Goal: Information Seeking & Learning: Learn about a topic

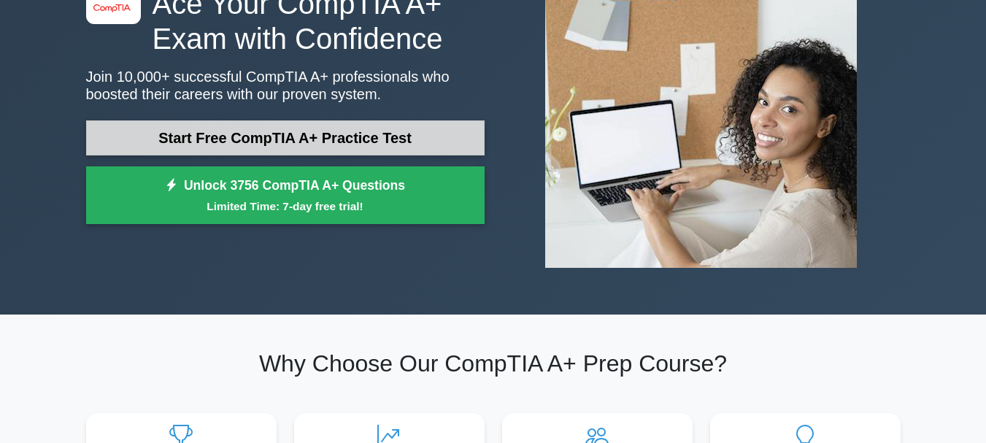
click at [428, 139] on link "Start Free CompTIA A+ Practice Test" at bounding box center [285, 137] width 399 height 35
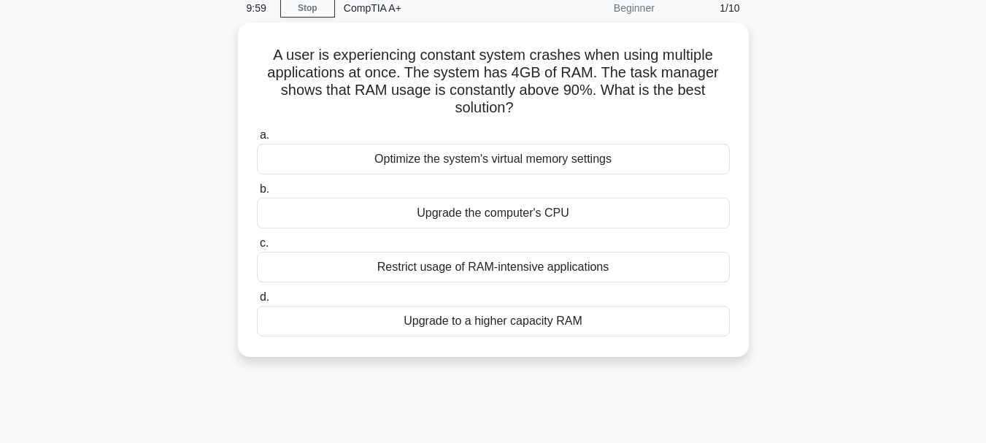
scroll to position [69, 0]
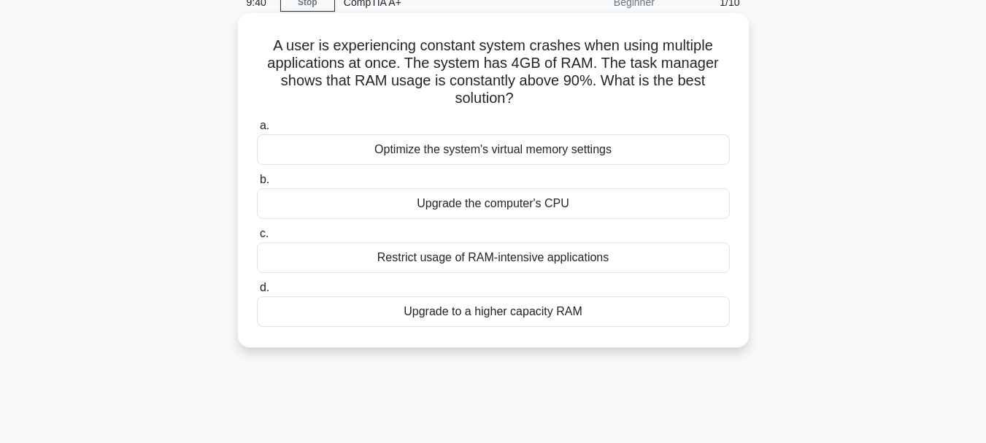
click at [549, 323] on div "Upgrade to a higher capacity RAM" at bounding box center [493, 311] width 473 height 31
click at [257, 293] on input "d. Upgrade to a higher capacity RAM" at bounding box center [257, 287] width 0 height 9
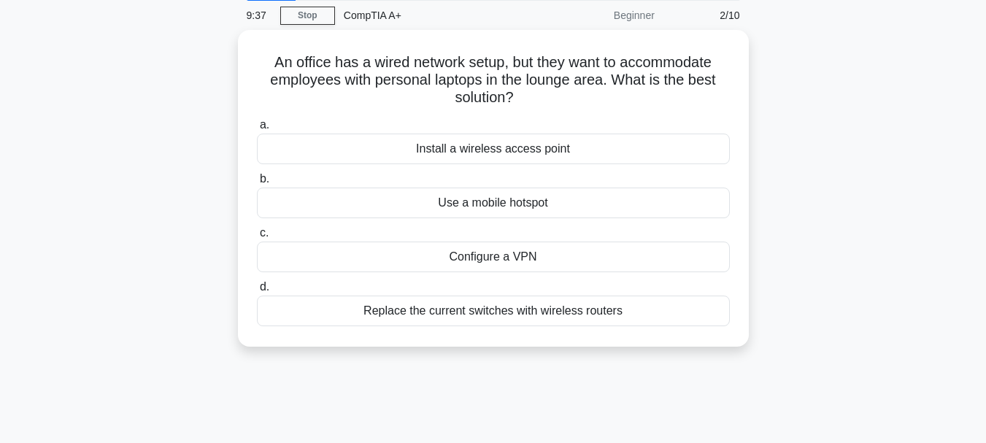
scroll to position [62, 0]
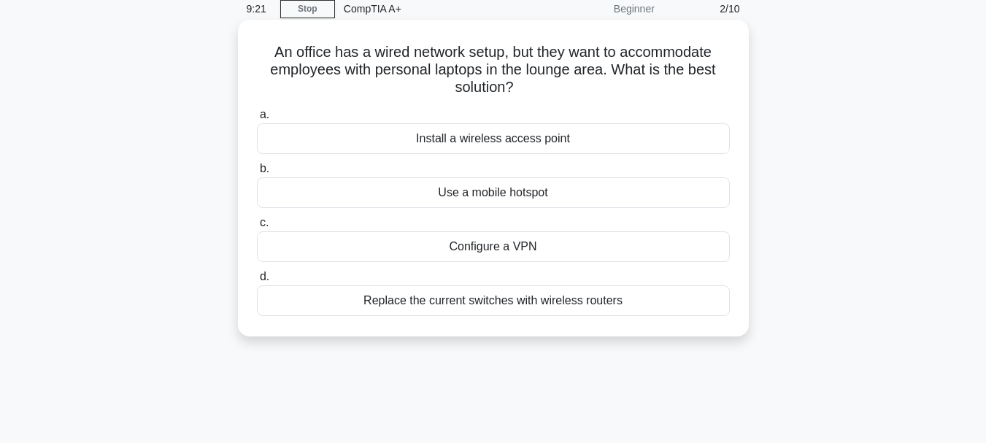
click at [526, 125] on label "a. Install a wireless access point" at bounding box center [493, 130] width 473 height 48
click at [257, 120] on input "a. Install a wireless access point" at bounding box center [257, 114] width 0 height 9
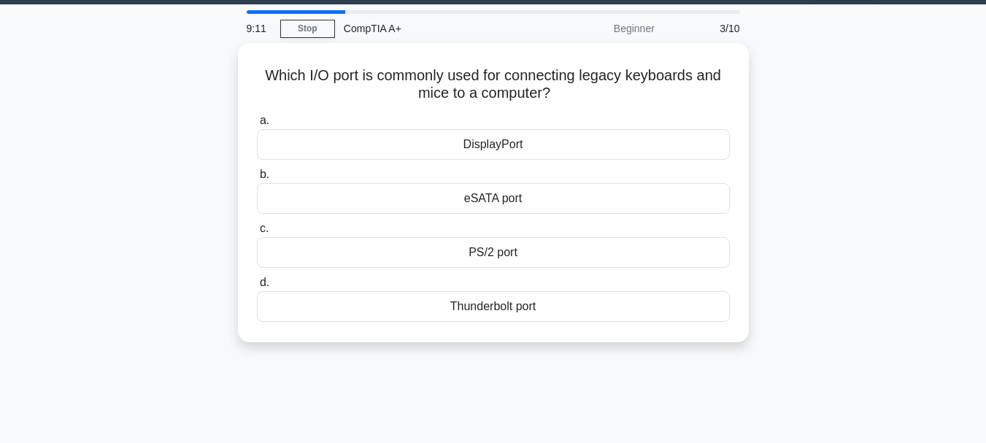
scroll to position [39, 0]
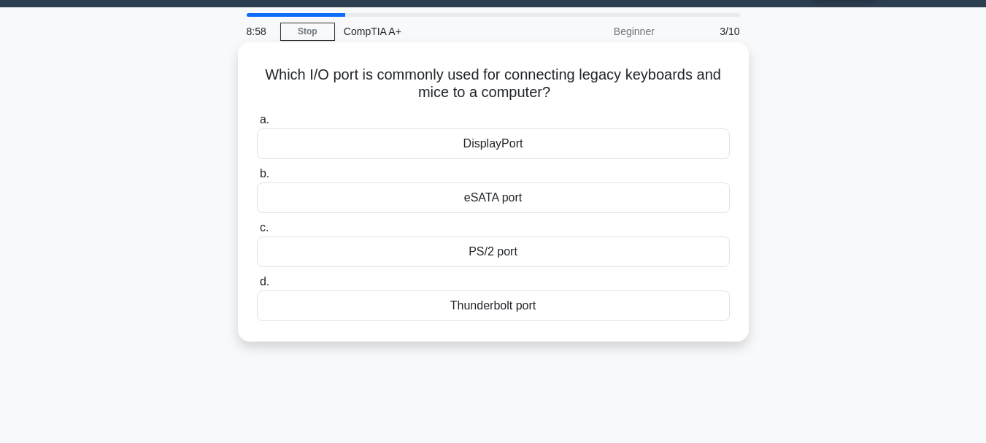
click at [508, 252] on div "PS/2 port" at bounding box center [493, 252] width 473 height 31
click at [257, 233] on input "c. PS/2 port" at bounding box center [257, 227] width 0 height 9
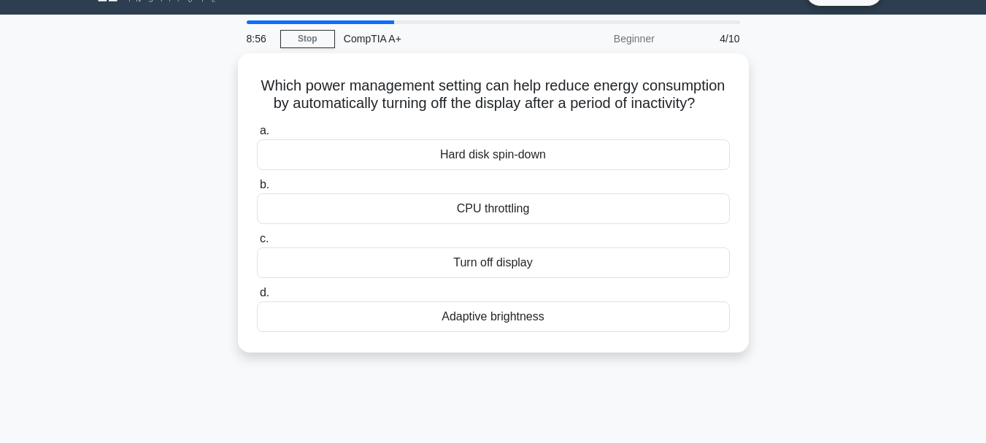
scroll to position [46, 0]
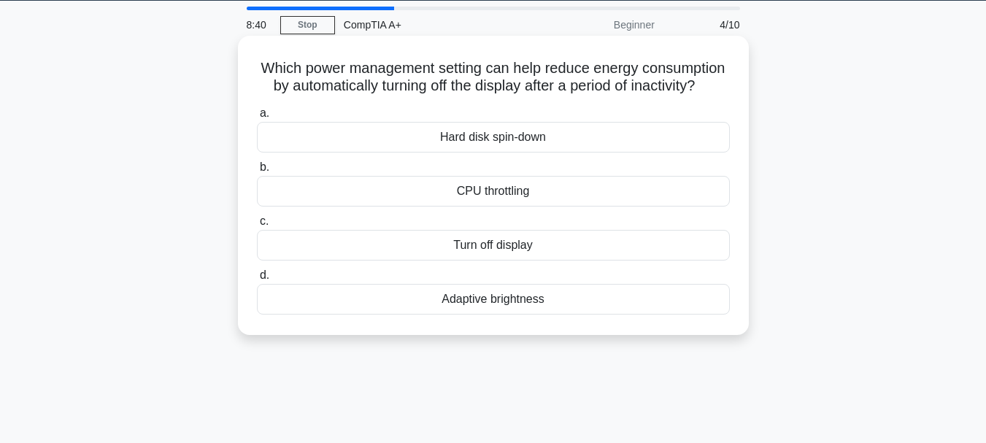
click at [527, 261] on div "Turn off display" at bounding box center [493, 245] width 473 height 31
click at [257, 226] on input "c. Turn off display" at bounding box center [257, 221] width 0 height 9
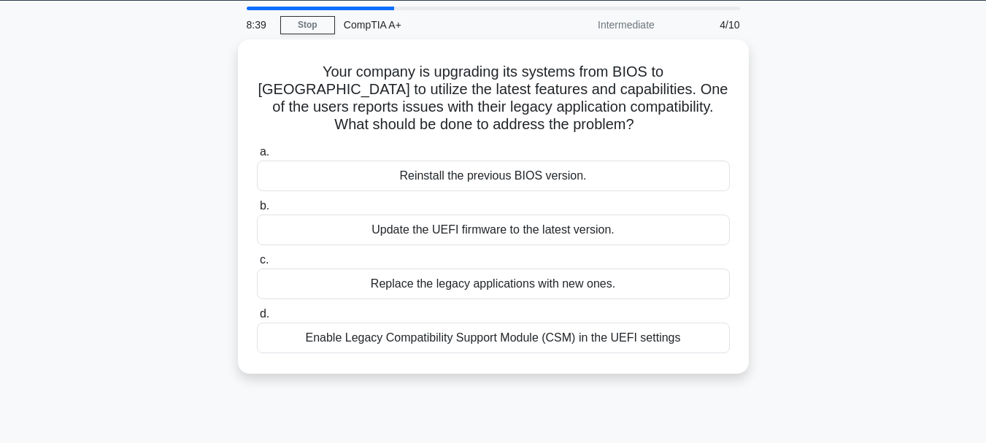
scroll to position [0, 0]
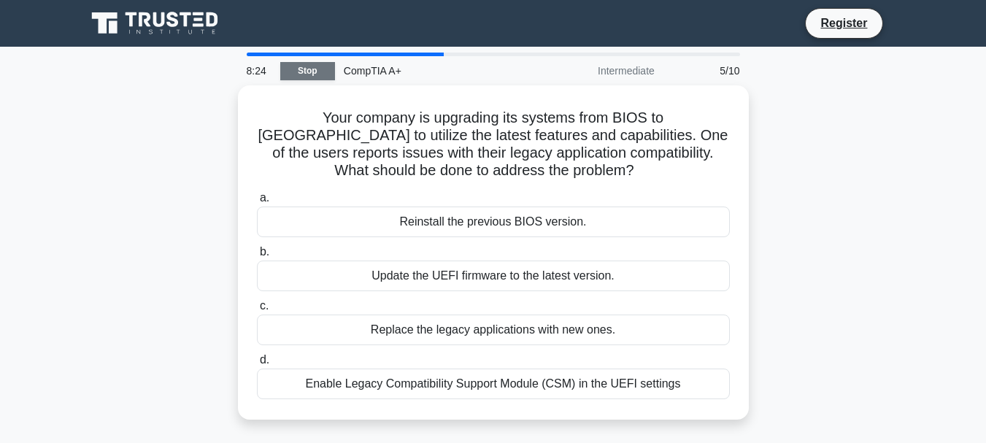
click at [320, 64] on link "Stop" at bounding box center [307, 71] width 55 height 18
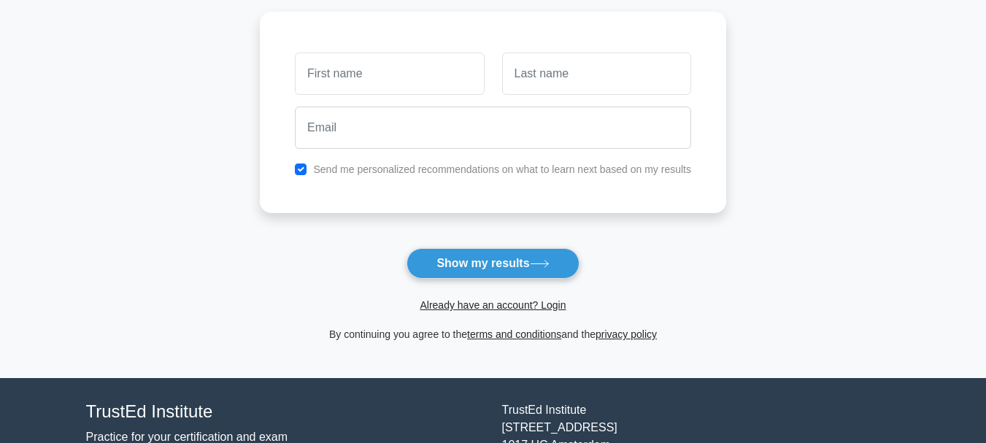
scroll to position [204, 0]
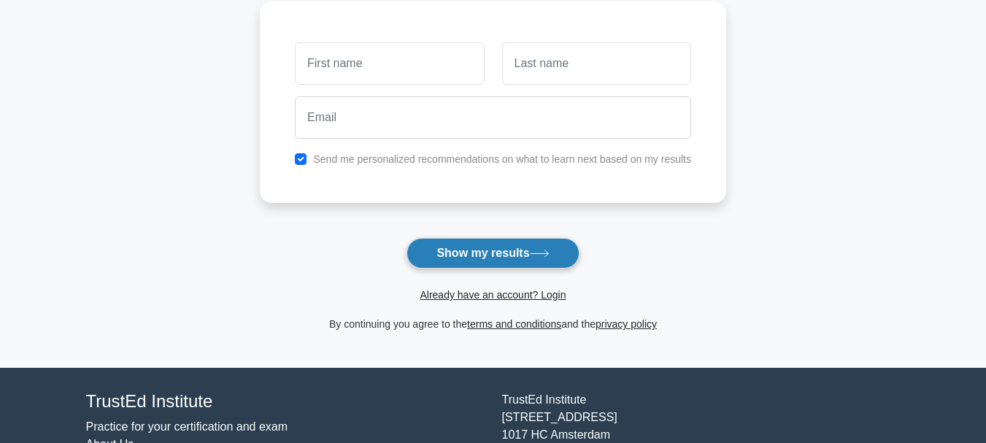
click at [547, 253] on icon at bounding box center [540, 254] width 20 height 8
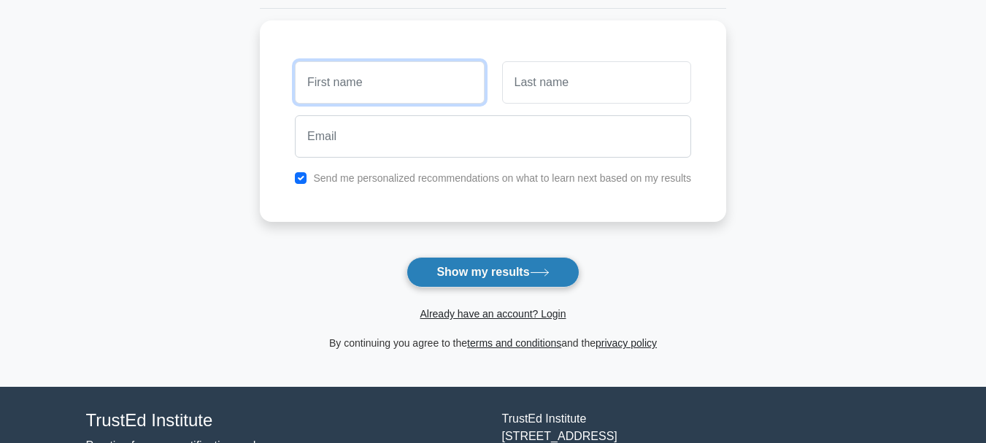
scroll to position [0, 0]
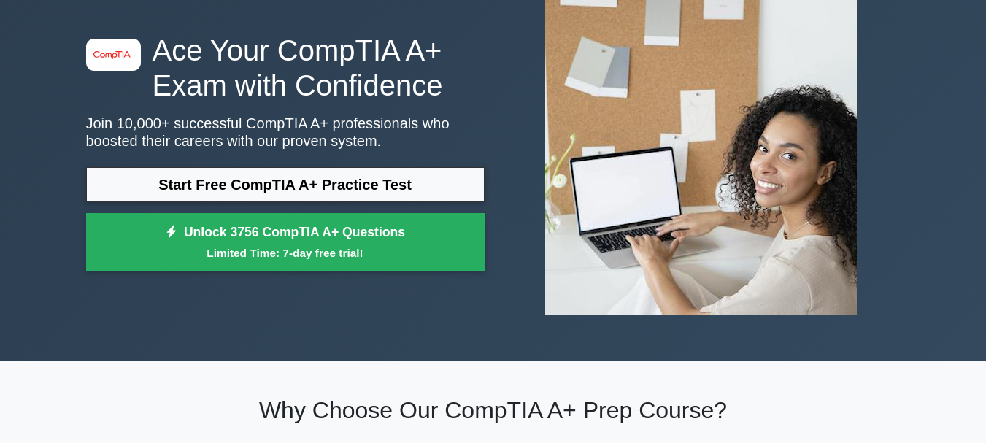
scroll to position [93, 0]
